Goal: Information Seeking & Learning: Learn about a topic

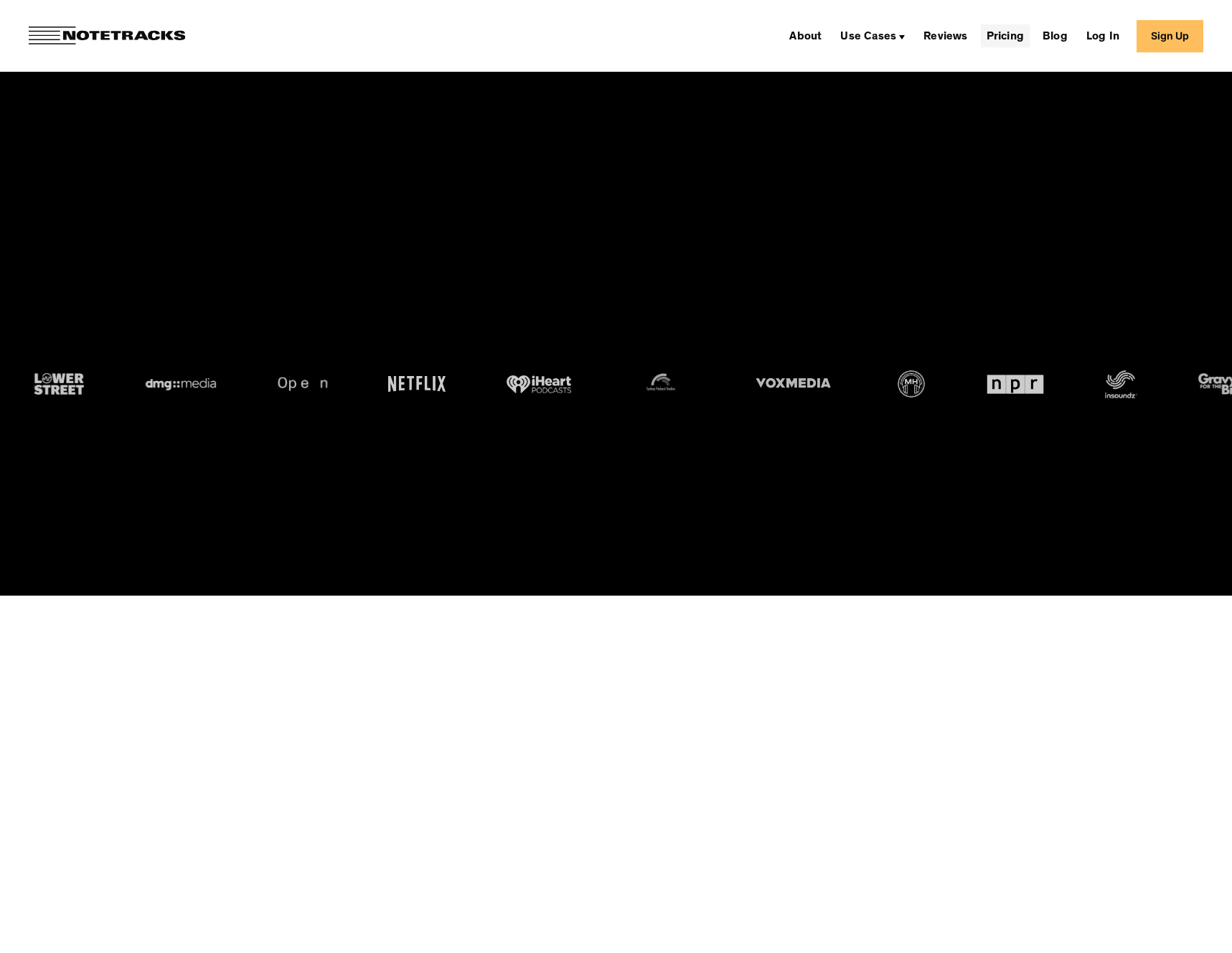
click at [1019, 38] on link "Pricing" at bounding box center [1005, 35] width 49 height 23
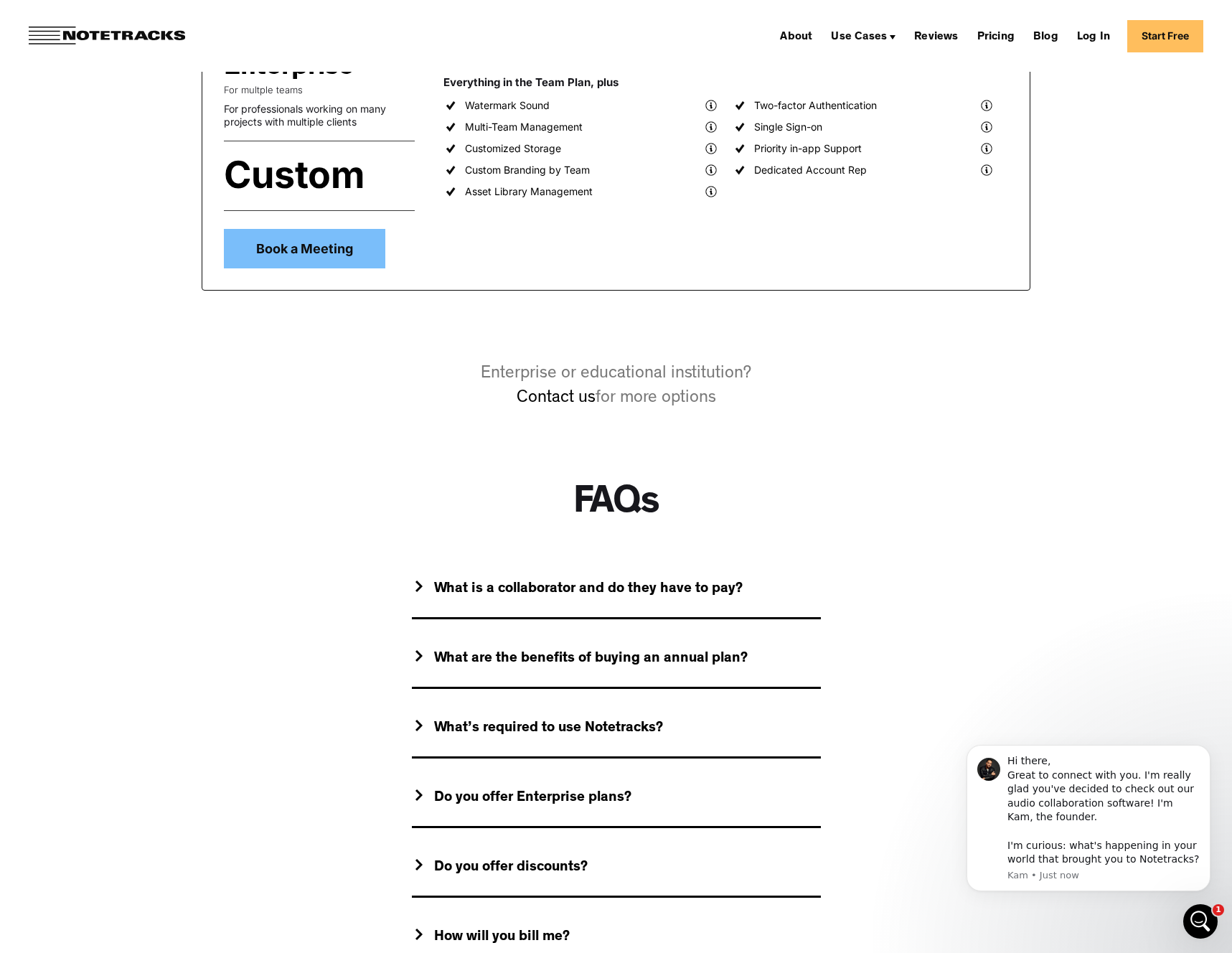
scroll to position [850, 0]
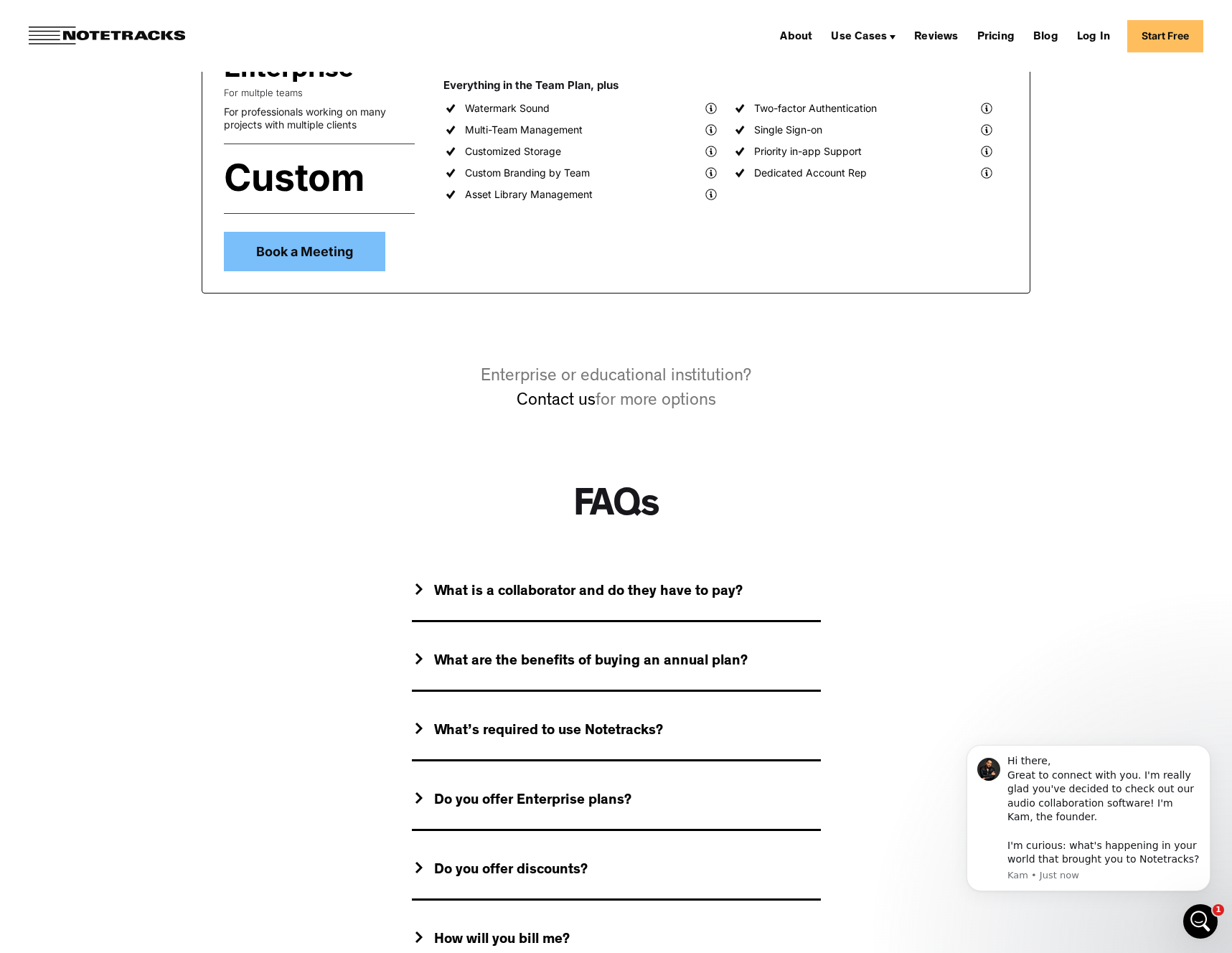
click at [715, 594] on div "What is a collaborator and do they have to pay?" at bounding box center [588, 592] width 308 height 18
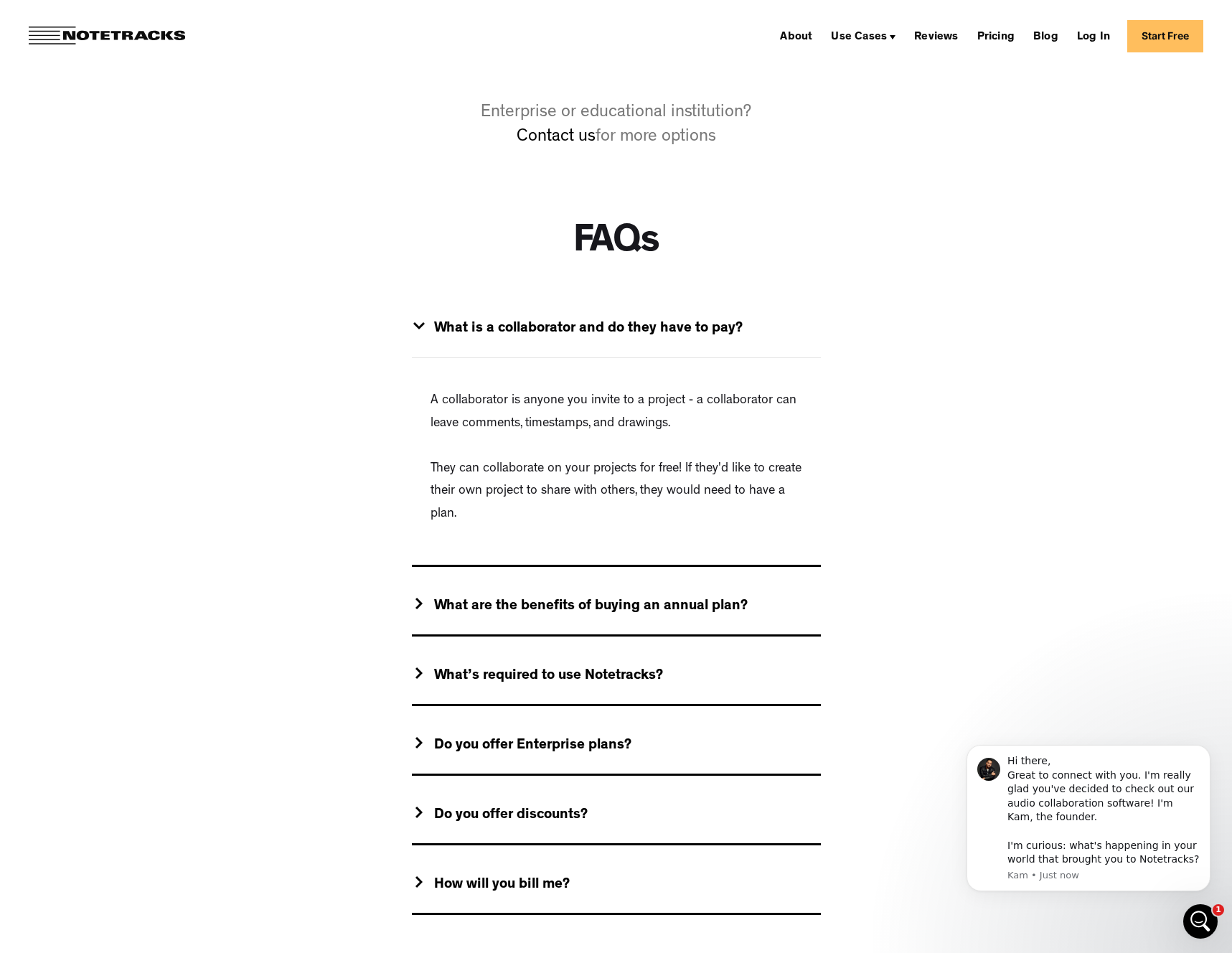
scroll to position [1116, 0]
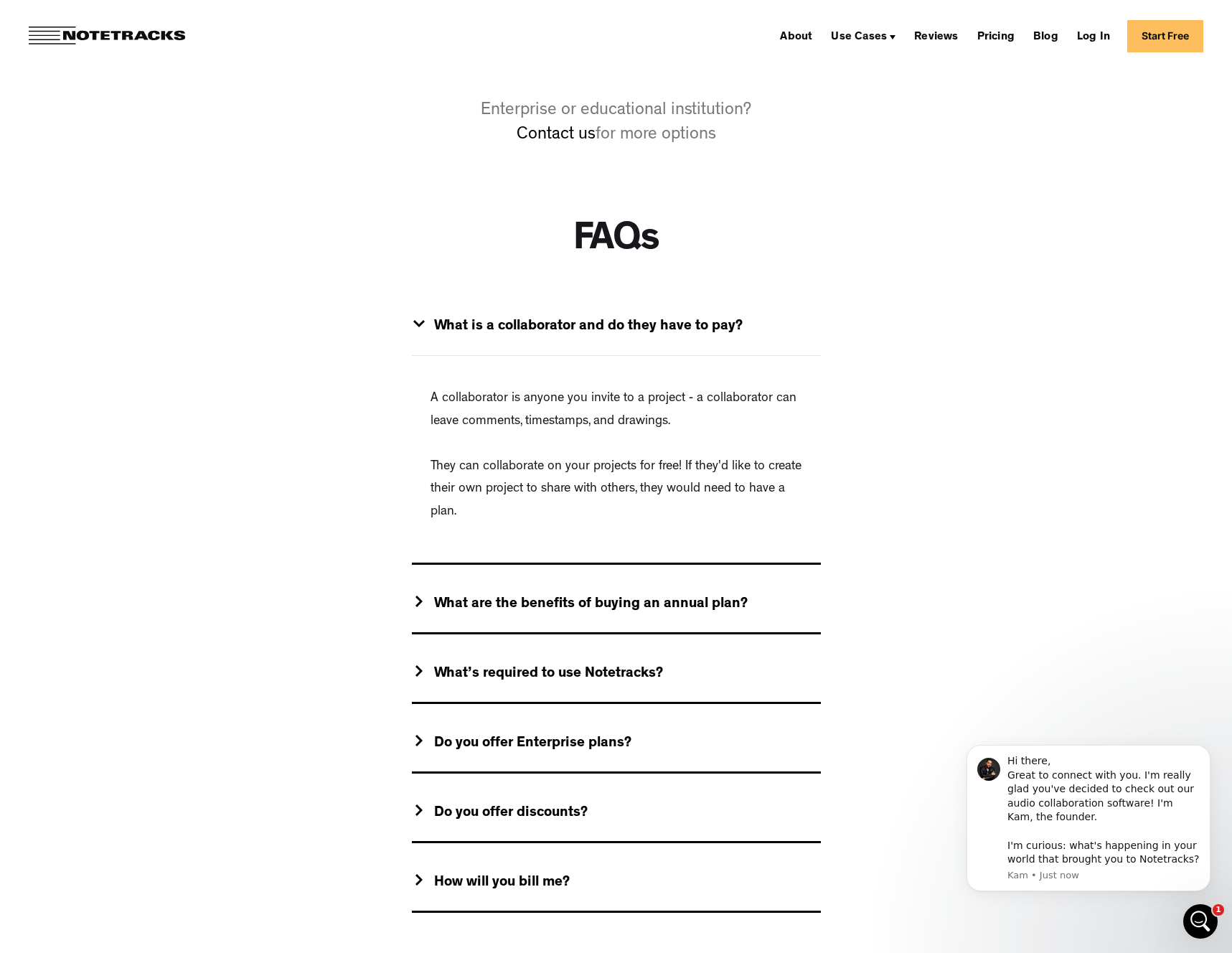
click at [561, 322] on div "What is a collaborator and do they have to pay?" at bounding box center [588, 326] width 308 height 18
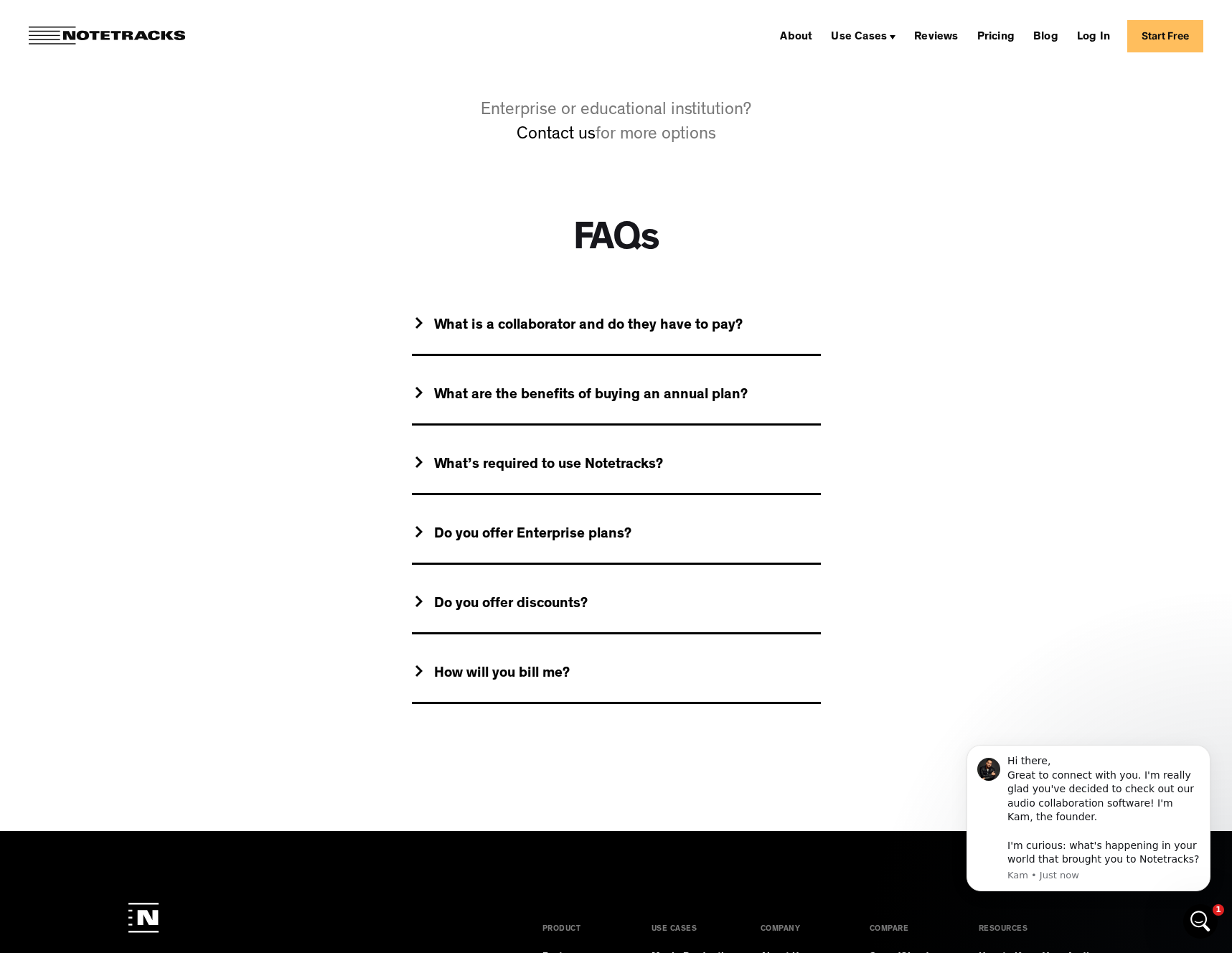
click at [590, 389] on div "What are the benefits of buying an annual plan?" at bounding box center [591, 396] width 314 height 18
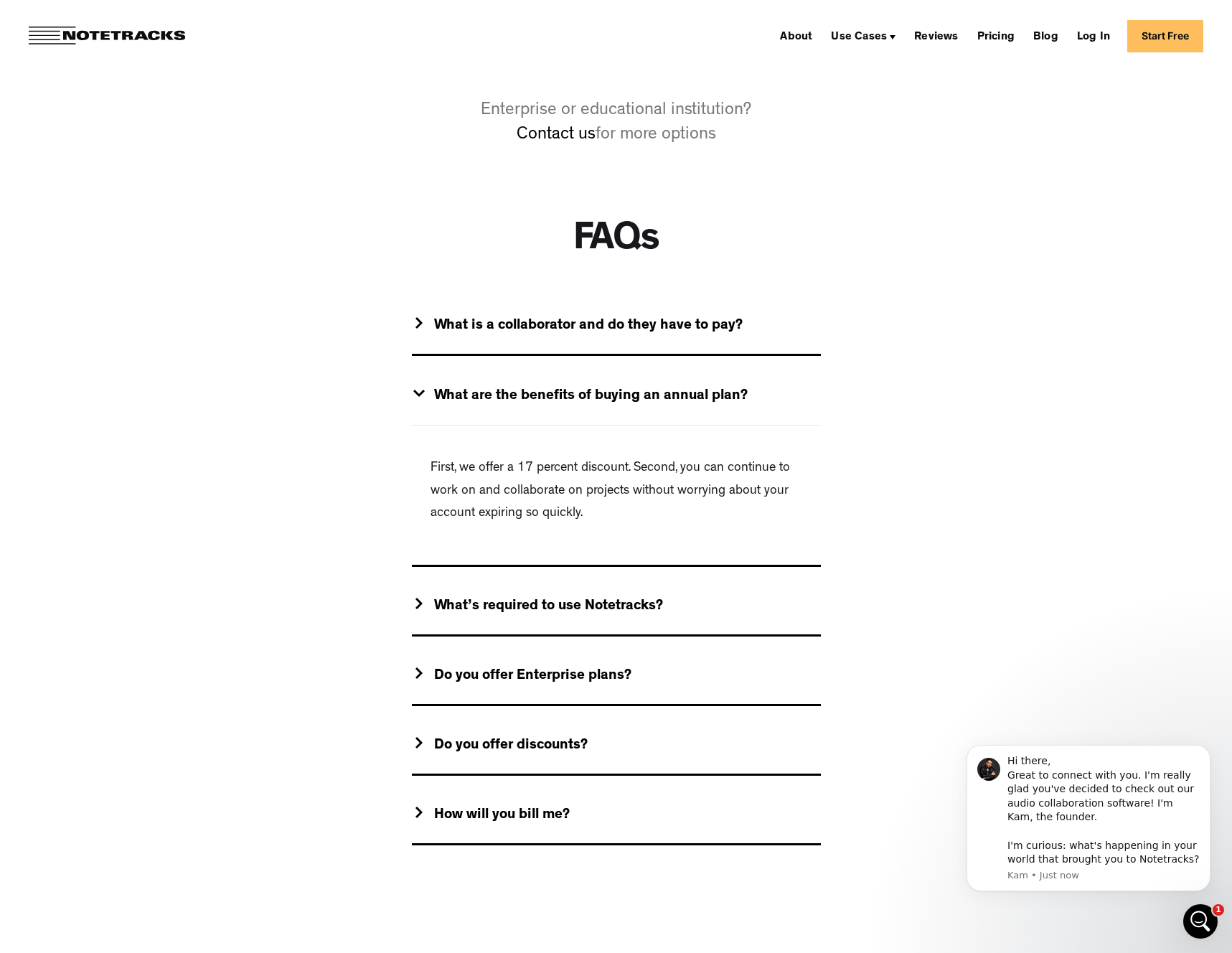
click at [590, 389] on div "What are the benefits of buying an annual plan?" at bounding box center [591, 396] width 314 height 18
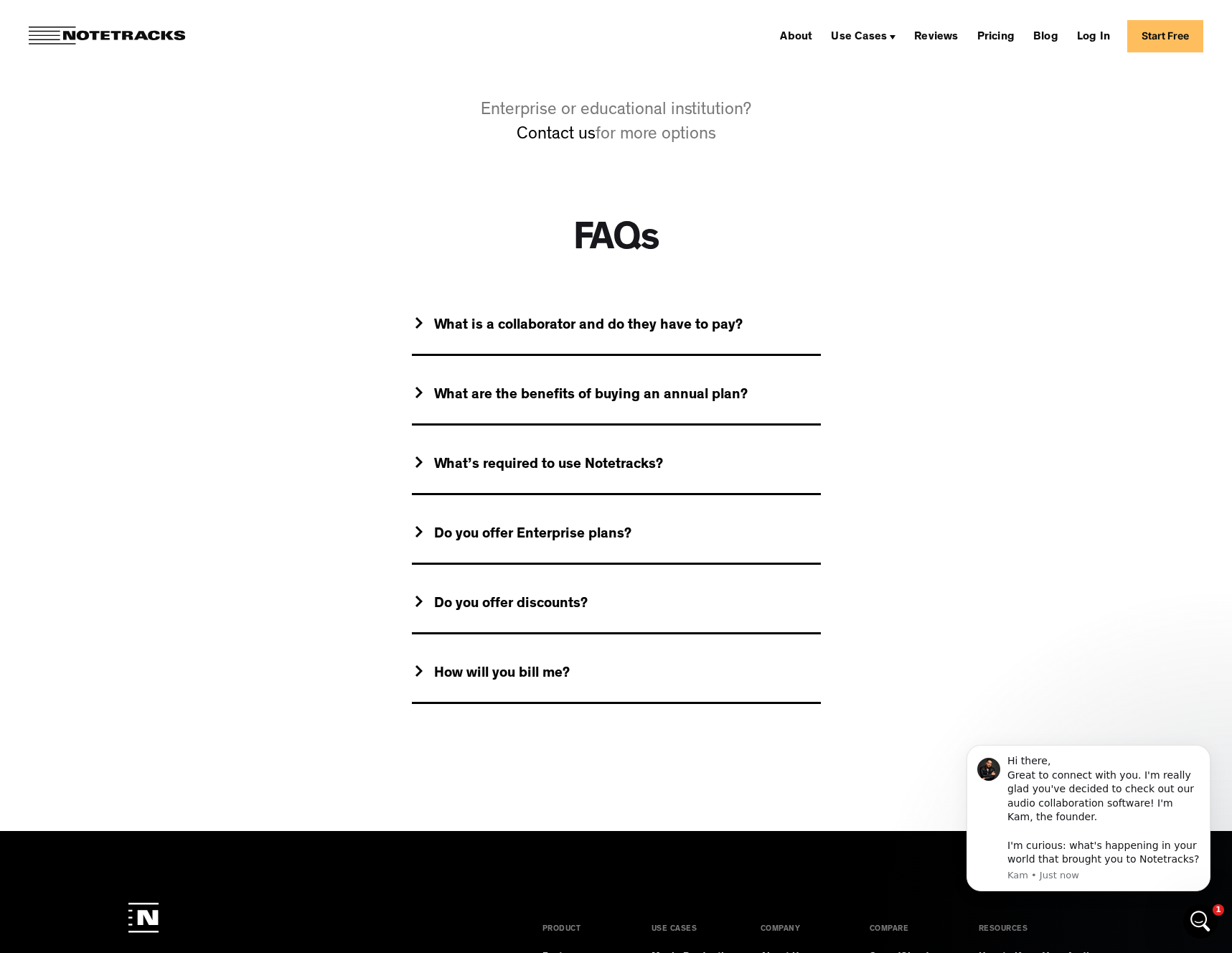
click at [597, 456] on div "What’s required to use Notetracks?" at bounding box center [549, 465] width 229 height 18
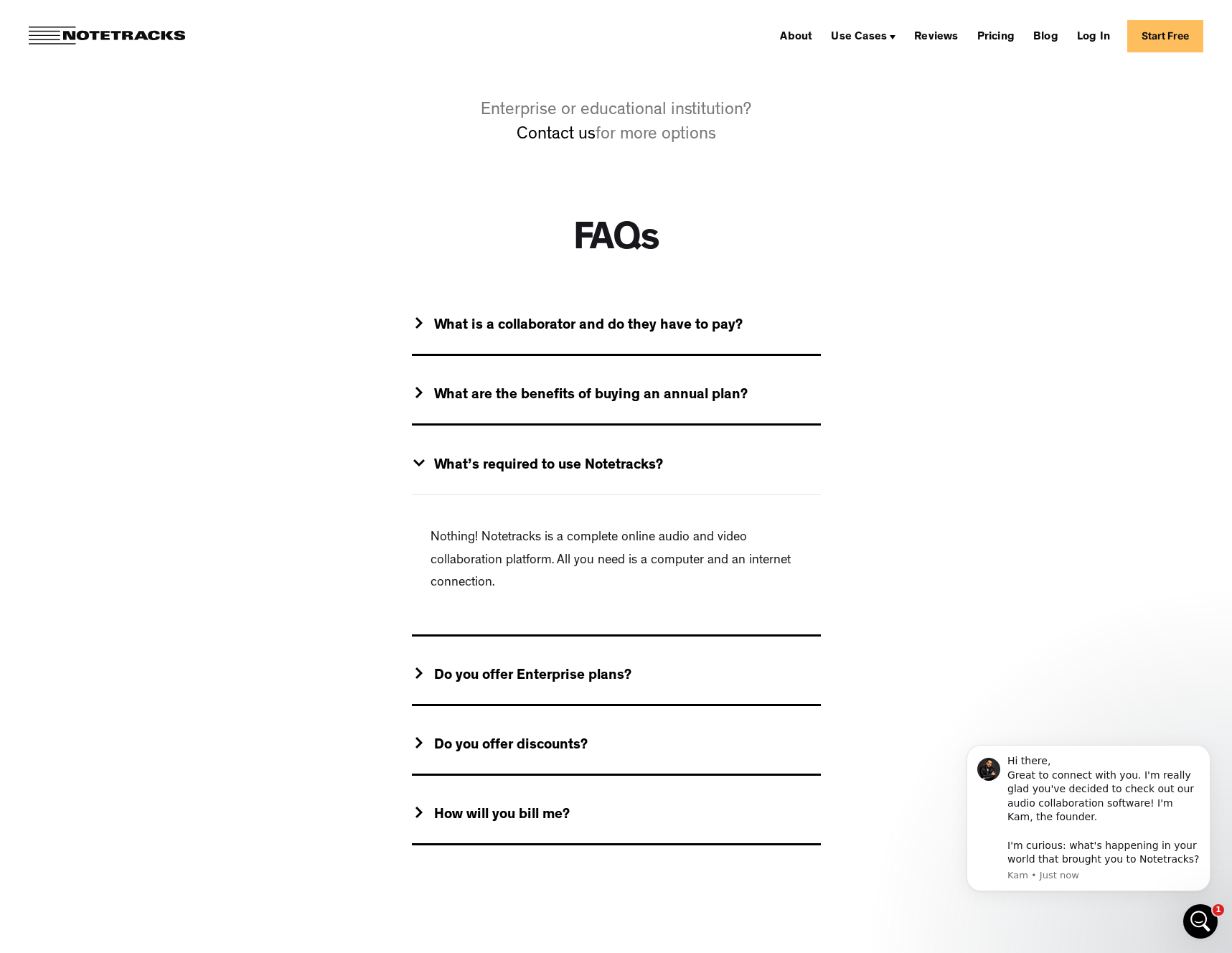
click at [597, 456] on div "What’s required to use Notetracks?" at bounding box center [616, 466] width 409 height 58
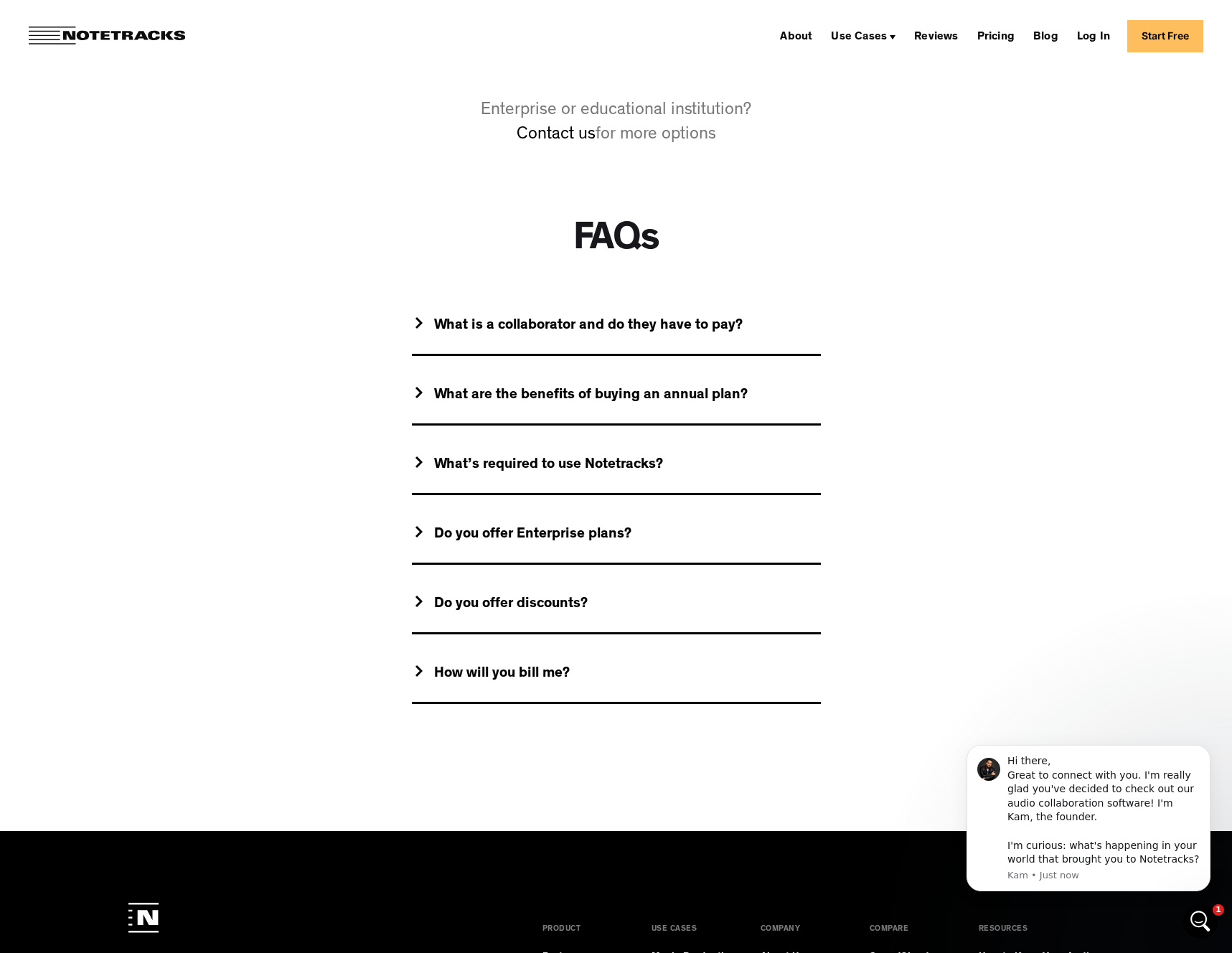
click at [610, 538] on div "Do you offer Enterprise plans?" at bounding box center [533, 534] width 197 height 18
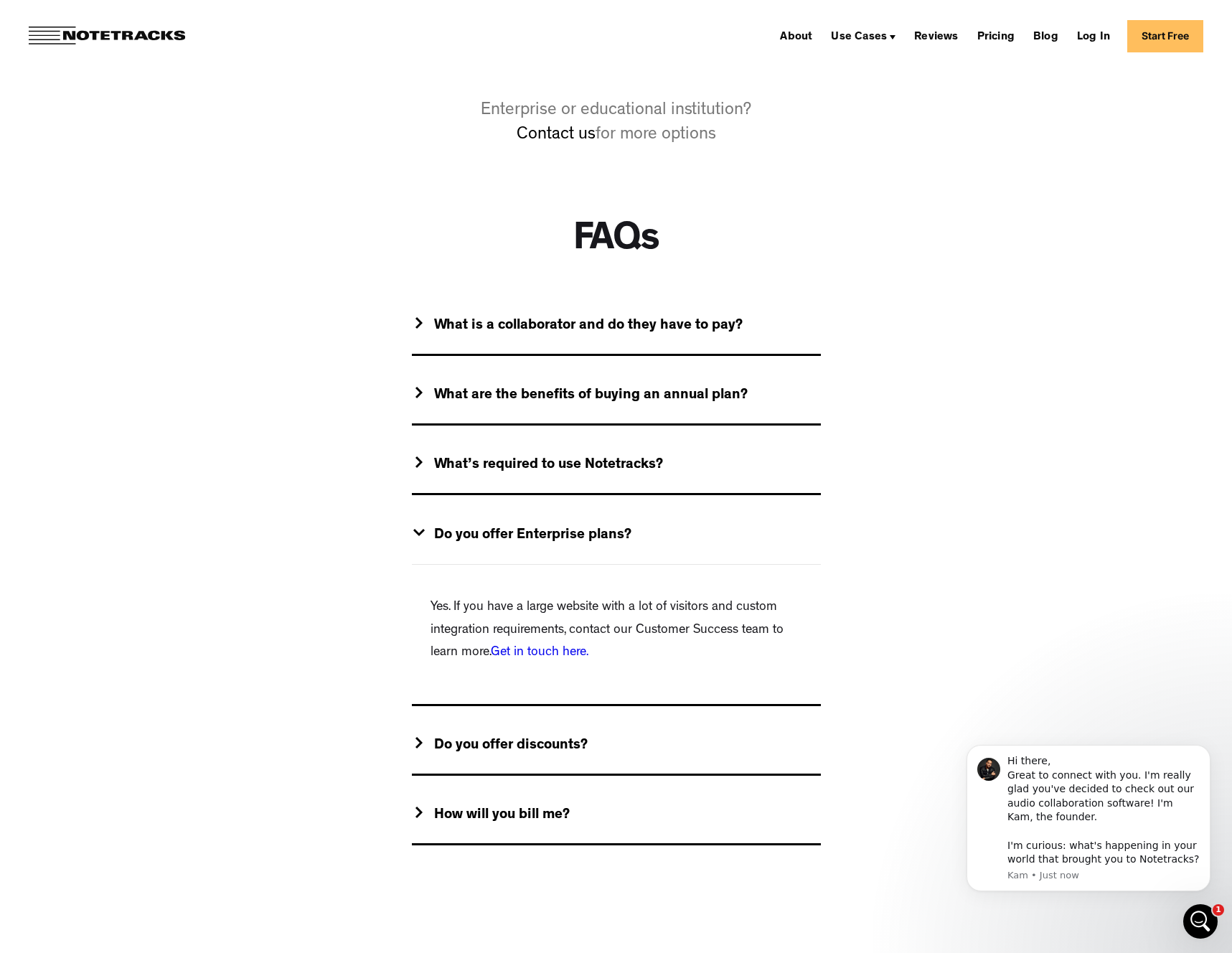
click at [620, 537] on div "Do you offer Enterprise plans?" at bounding box center [533, 535] width 197 height 18
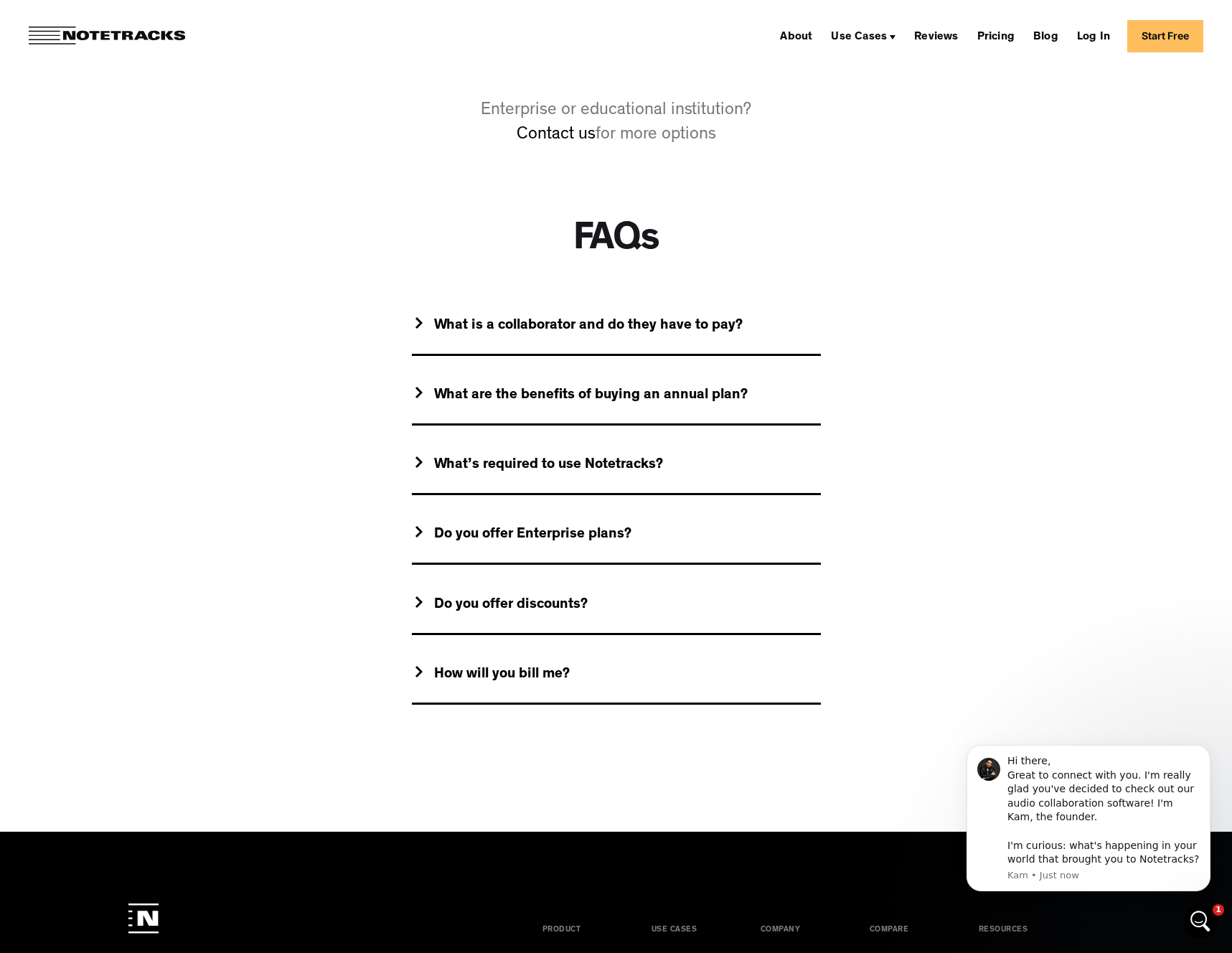
click at [588, 617] on div "Do you offer discounts?" at bounding box center [616, 606] width 409 height 58
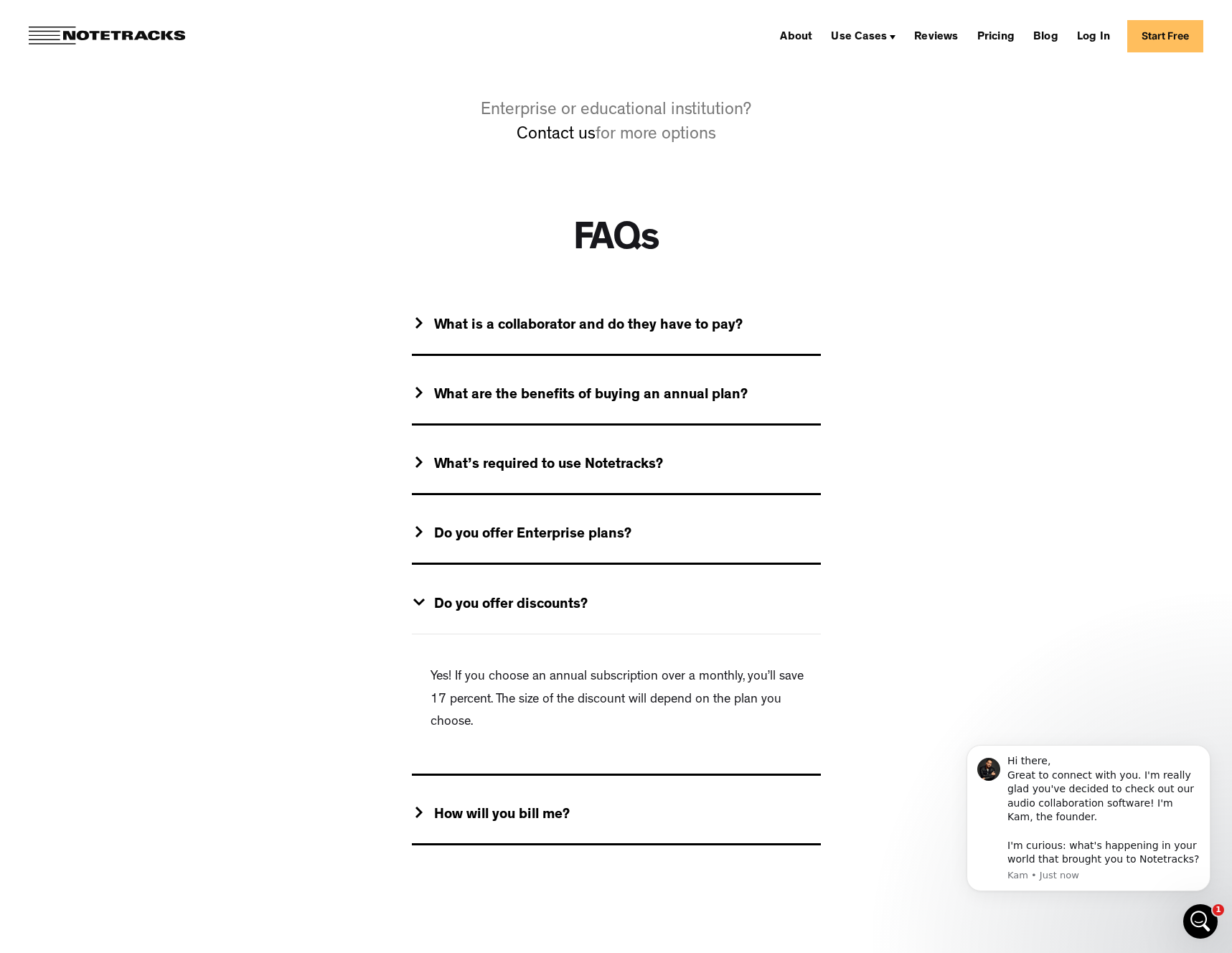
click at [590, 612] on div "Do you offer discounts?" at bounding box center [616, 605] width 409 height 58
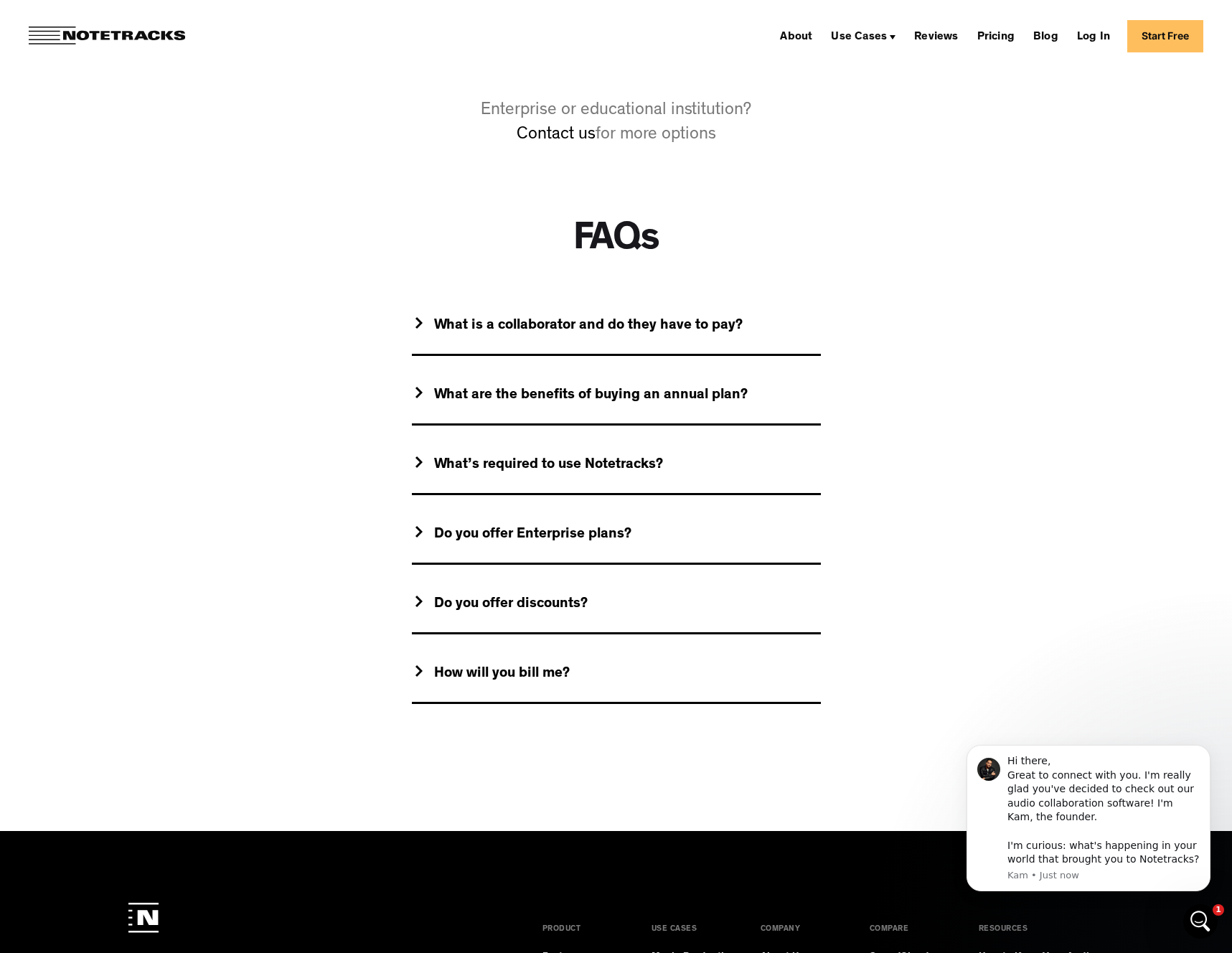
click at [549, 679] on div "How will you bill me?" at bounding box center [502, 674] width 136 height 18
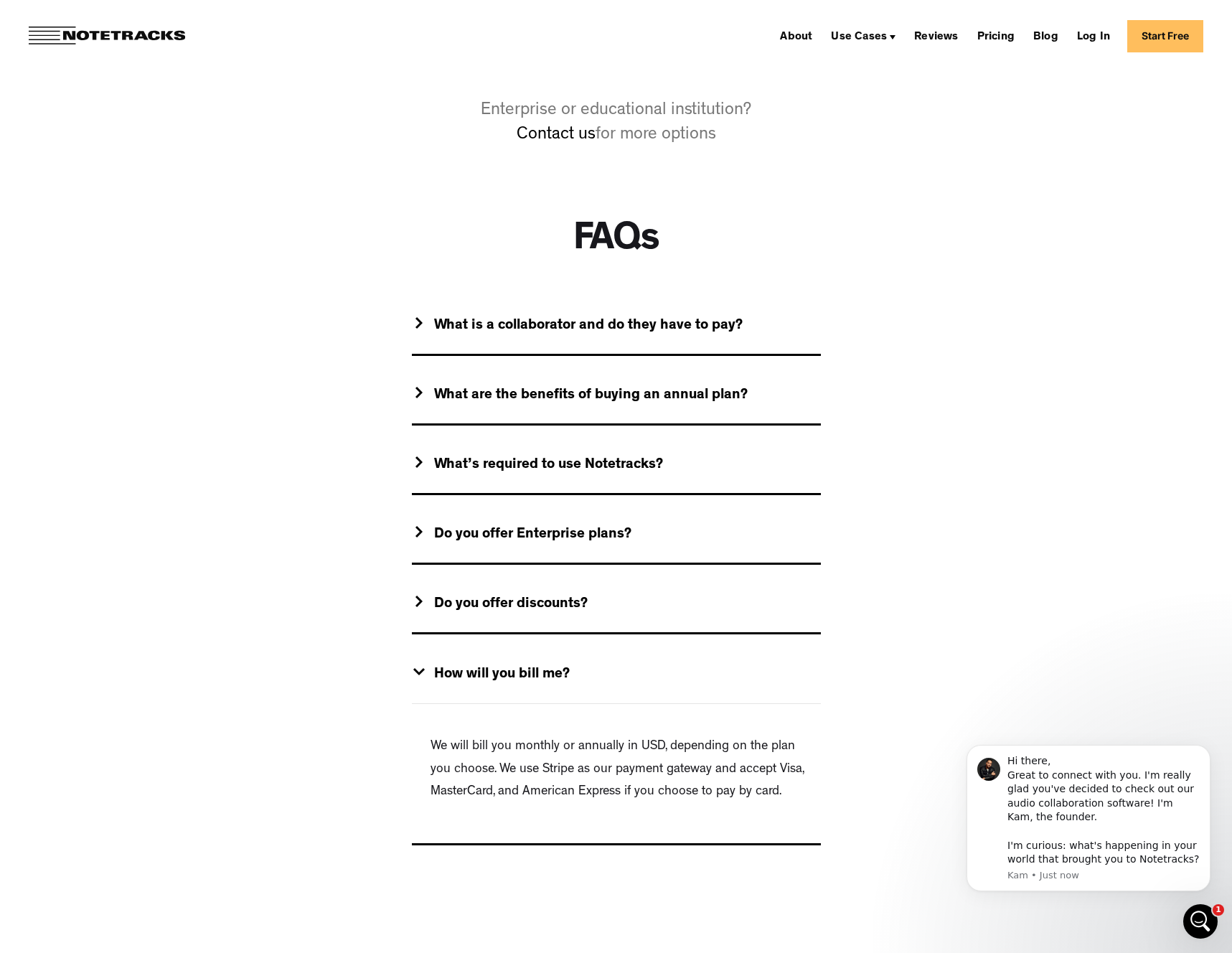
click at [549, 678] on div "How will you bill me?" at bounding box center [502, 675] width 136 height 18
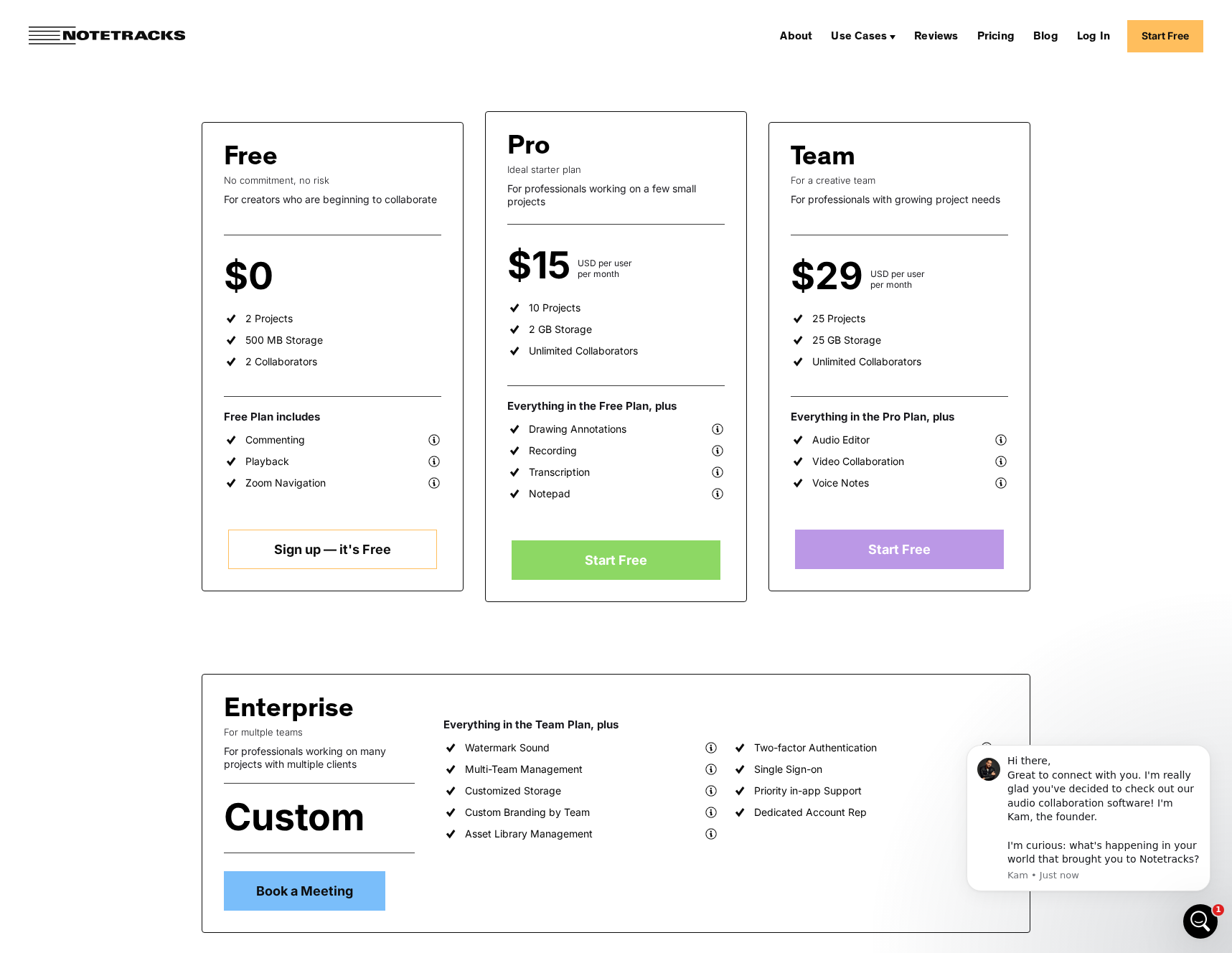
scroll to position [0, 0]
